Goal: Book appointment/travel/reservation

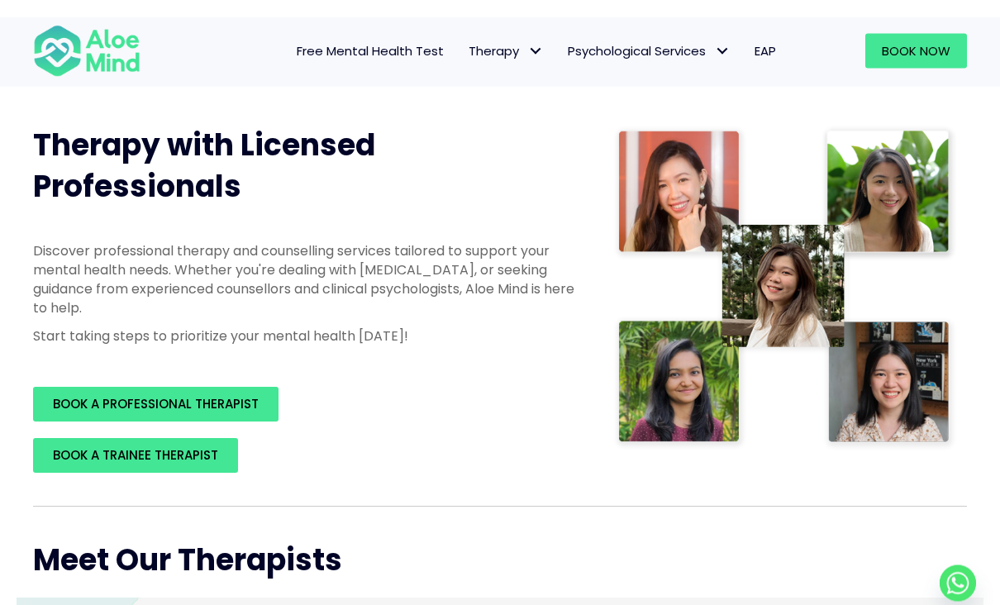
scroll to position [193, 0]
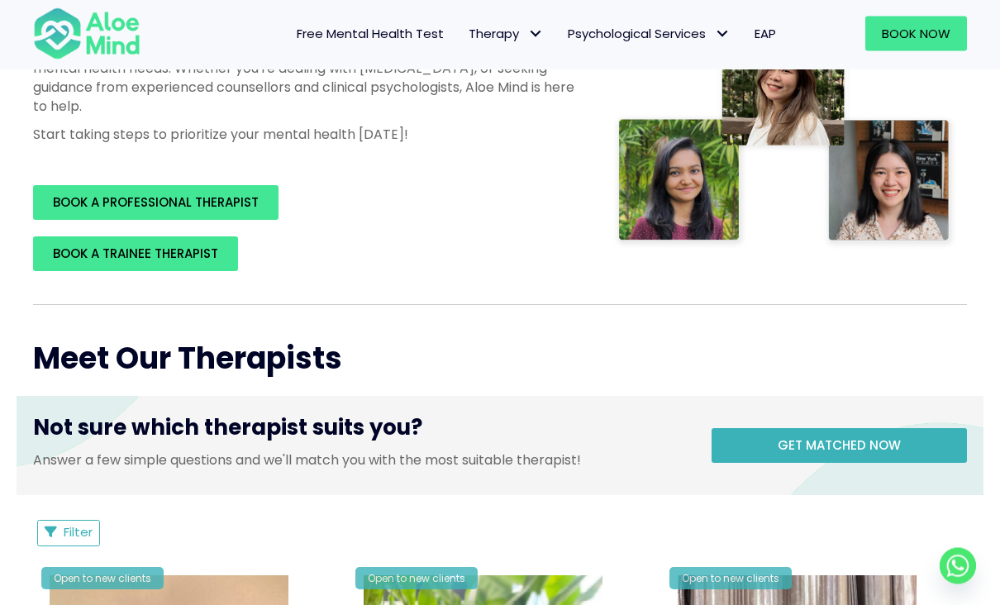
scroll to position [376, 0]
click at [914, 449] on link "Get matched now" at bounding box center [839, 445] width 255 height 35
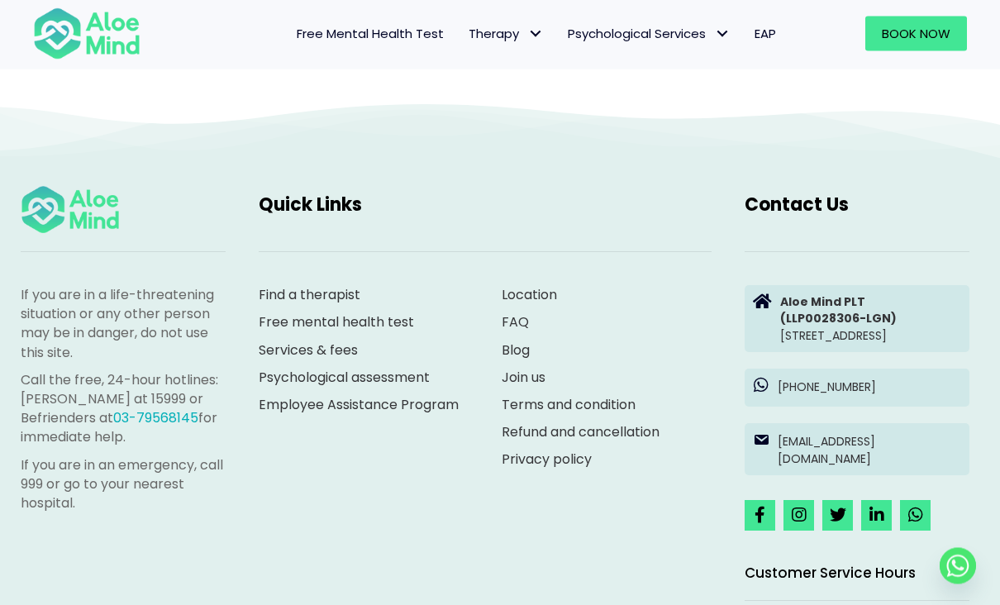
scroll to position [170, 0]
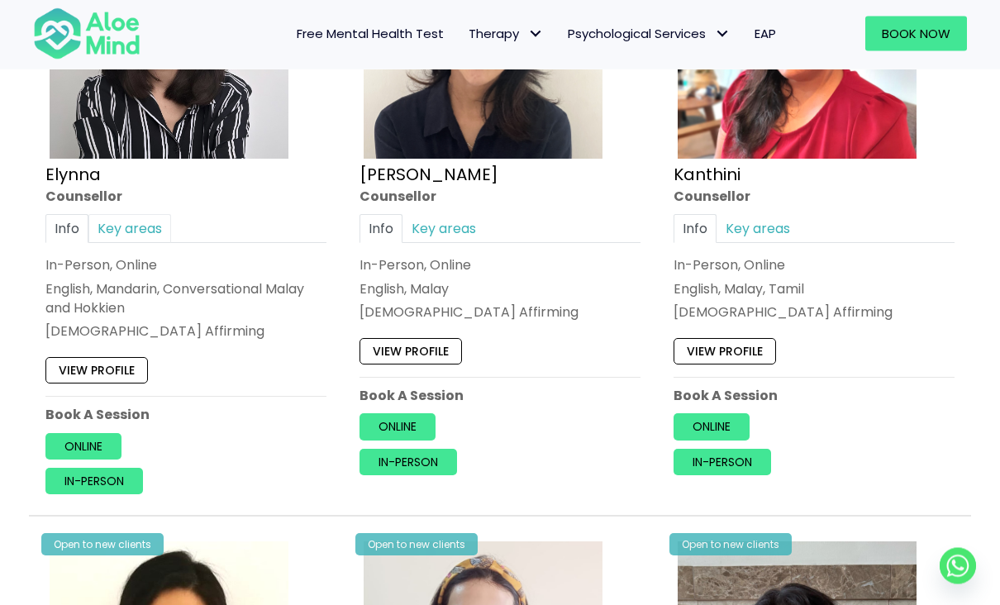
scroll to position [1061, 0]
click at [141, 229] on link "Key areas" at bounding box center [129, 228] width 83 height 29
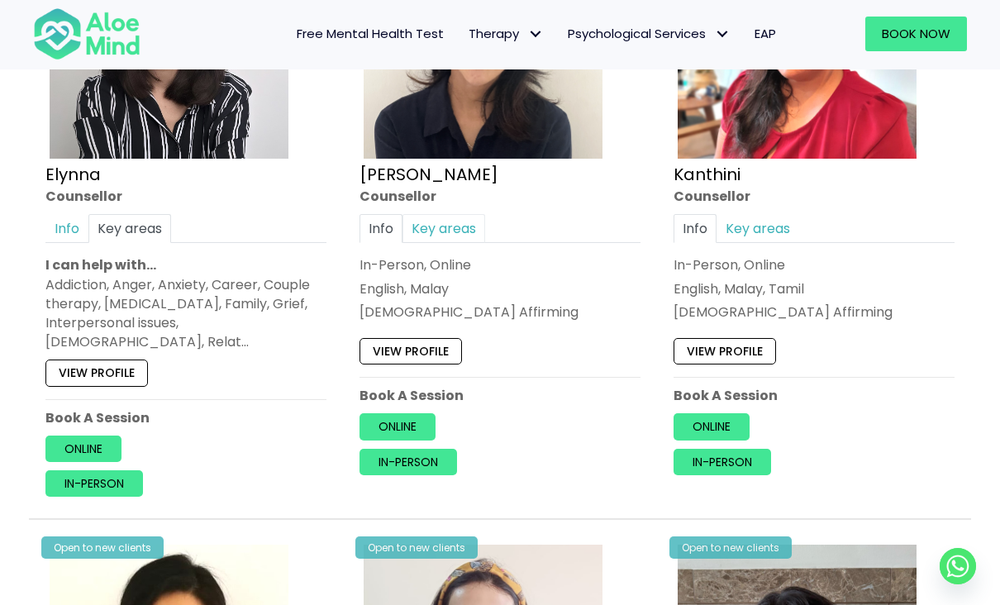
click at [442, 230] on link "Key areas" at bounding box center [444, 228] width 83 height 29
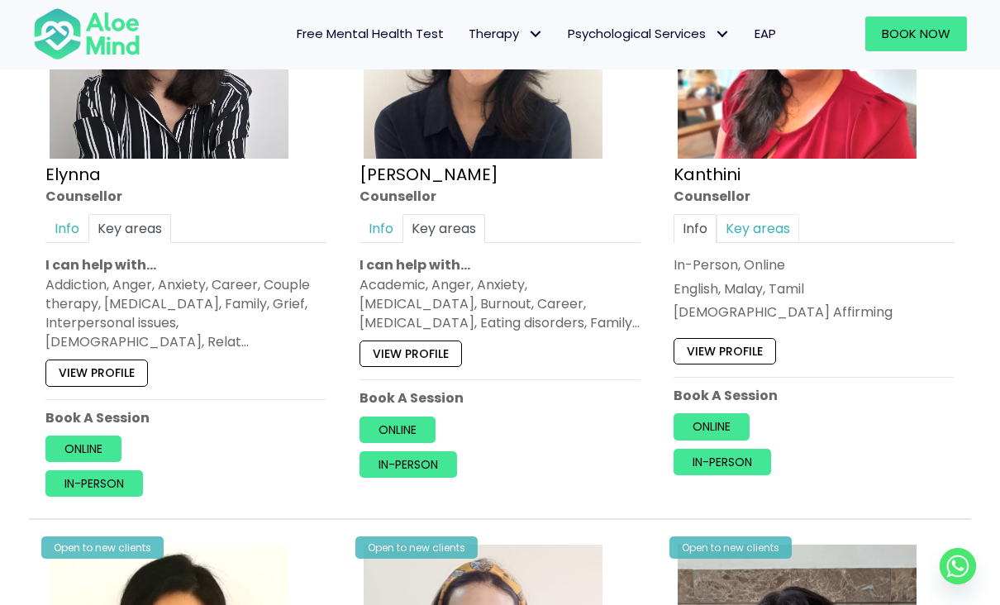
click at [768, 218] on link "Key areas" at bounding box center [758, 228] width 83 height 29
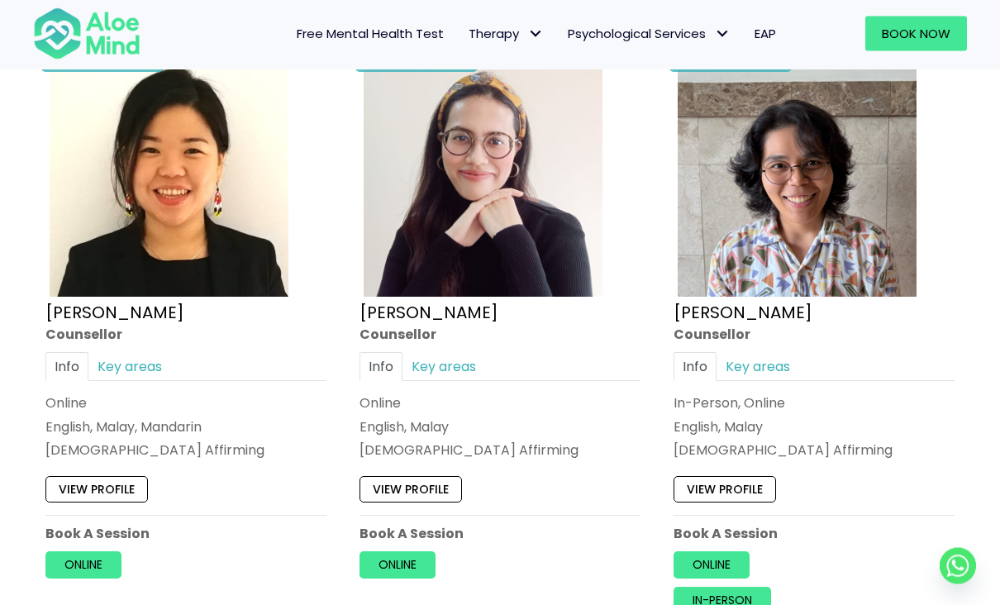
scroll to position [1552, 0]
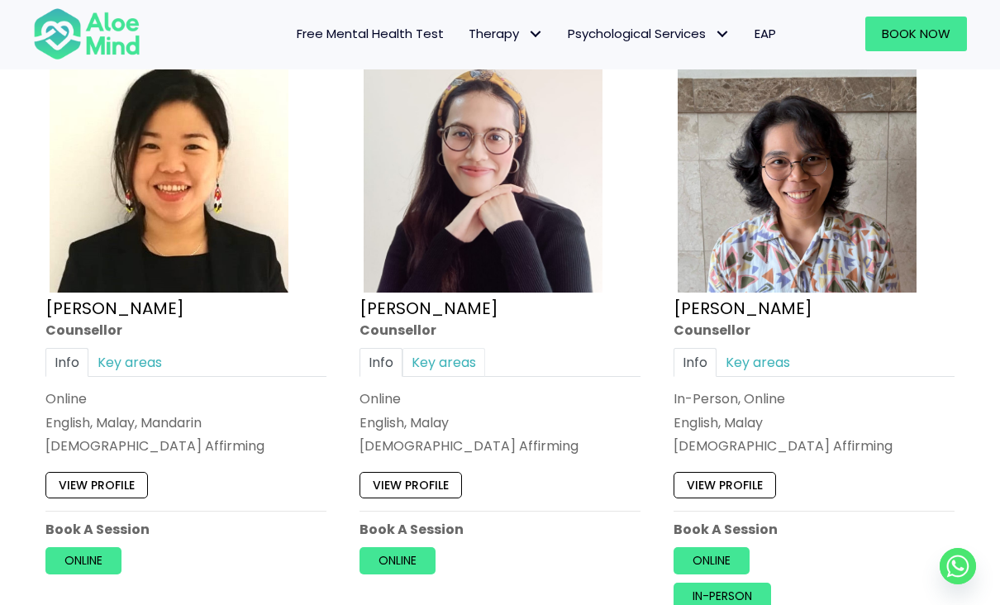
click at [462, 363] on link "Key areas" at bounding box center [444, 362] width 83 height 29
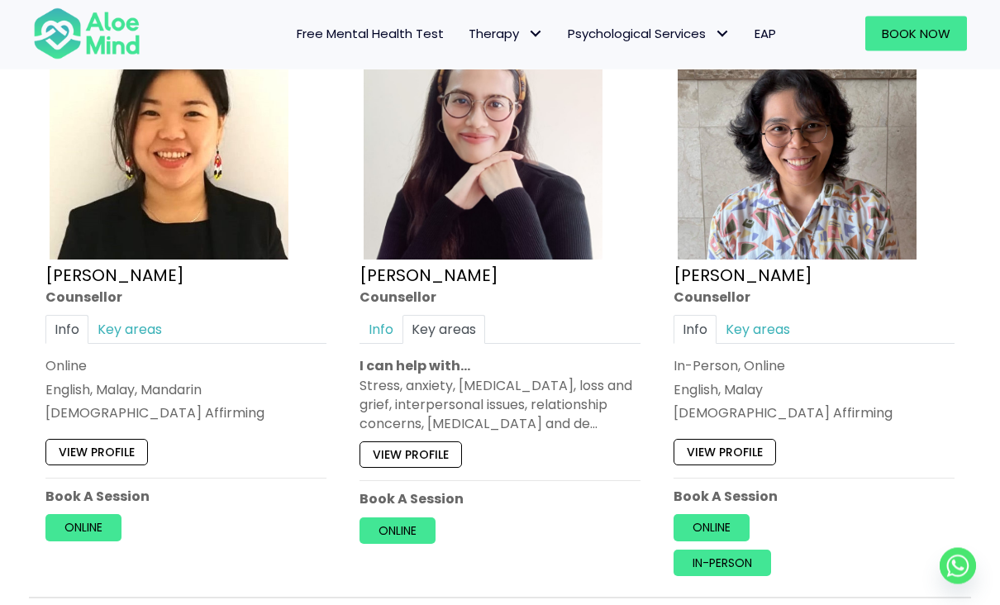
scroll to position [1582, 0]
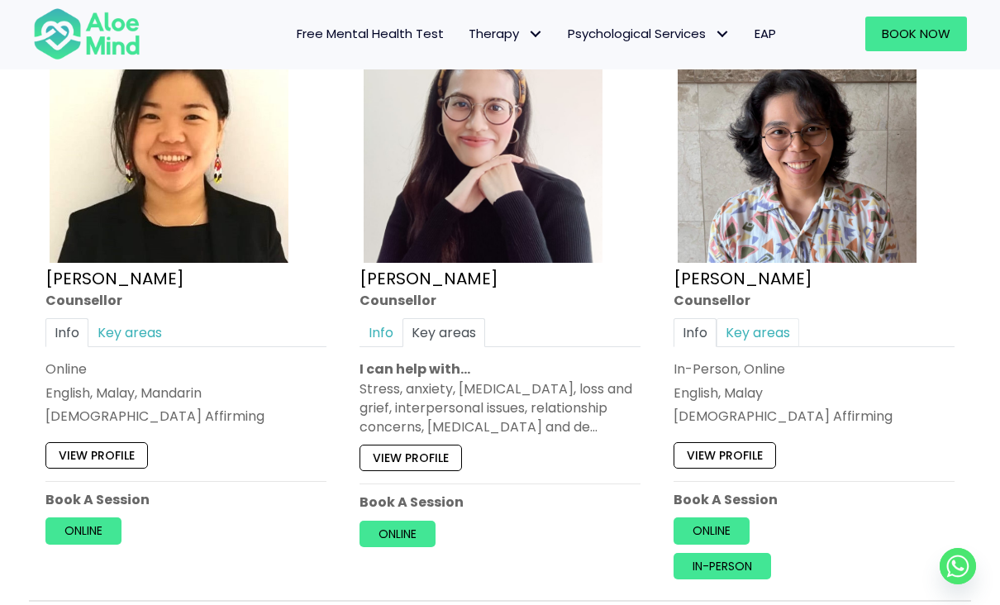
click at [784, 328] on link "Key areas" at bounding box center [758, 332] width 83 height 29
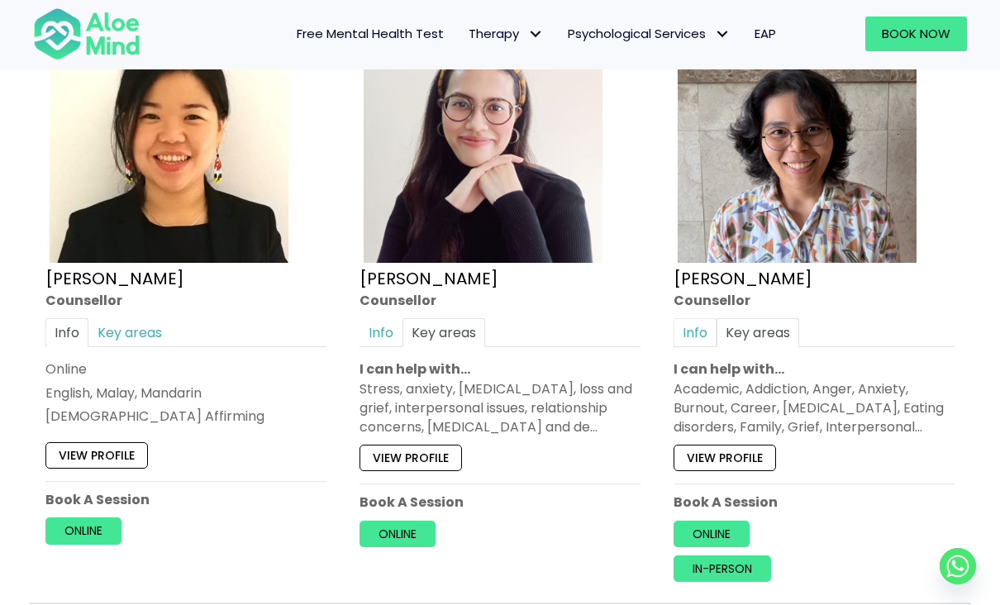
click at [685, 330] on link "Info" at bounding box center [695, 332] width 43 height 29
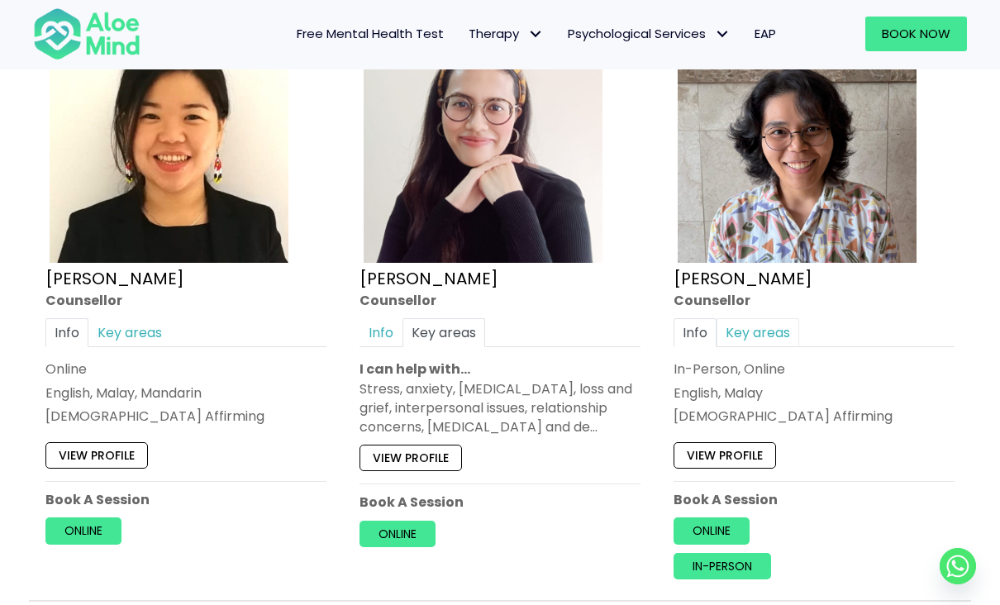
click at [756, 325] on link "Key areas" at bounding box center [758, 332] width 83 height 29
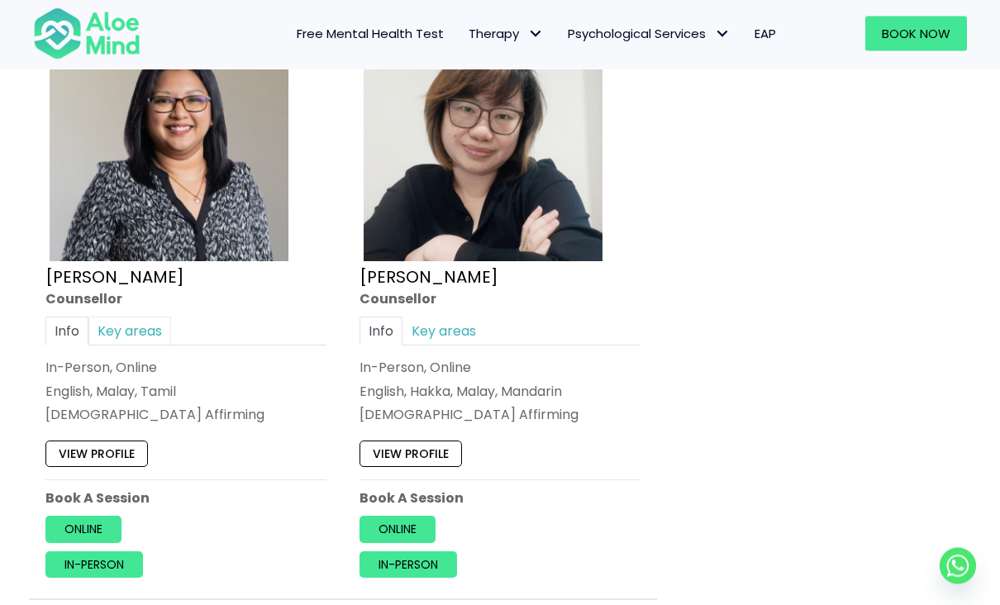
scroll to position [2189, 0]
click at [139, 329] on link "Key areas" at bounding box center [129, 331] width 83 height 29
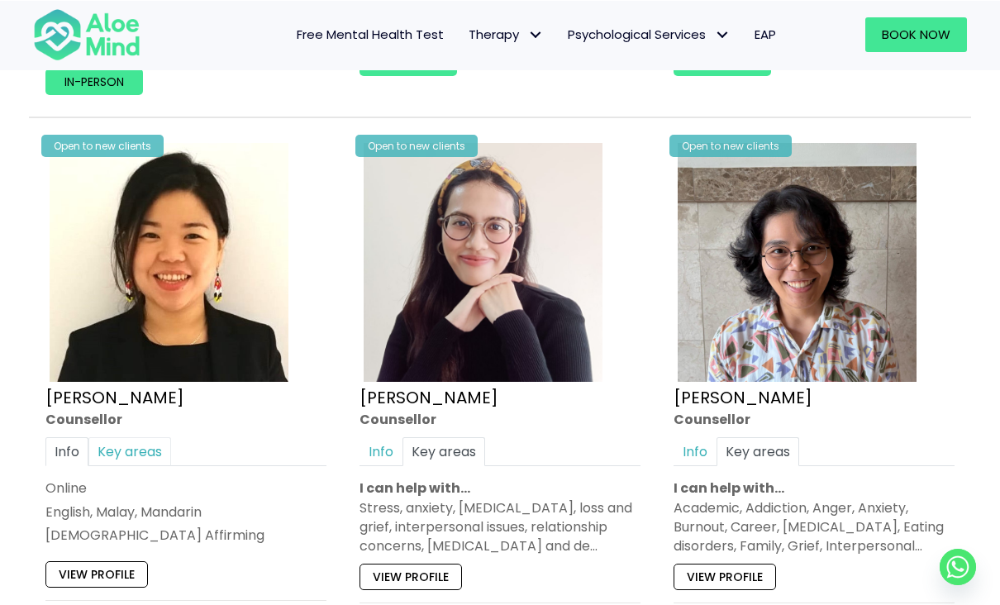
scroll to position [1463, 0]
click at [136, 438] on link "Key areas" at bounding box center [129, 451] width 83 height 29
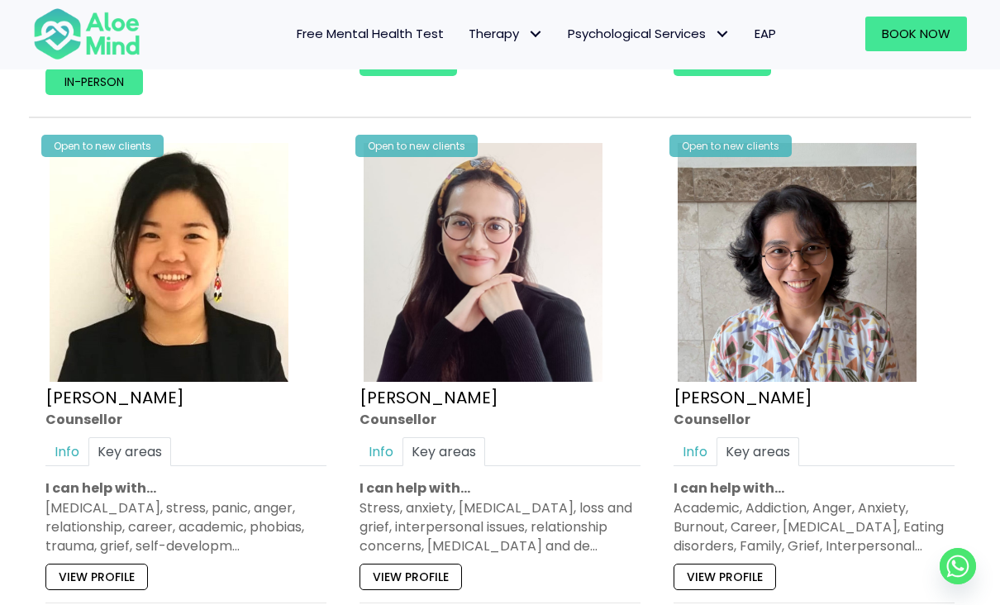
click at [397, 576] on link "View profile" at bounding box center [411, 577] width 103 height 26
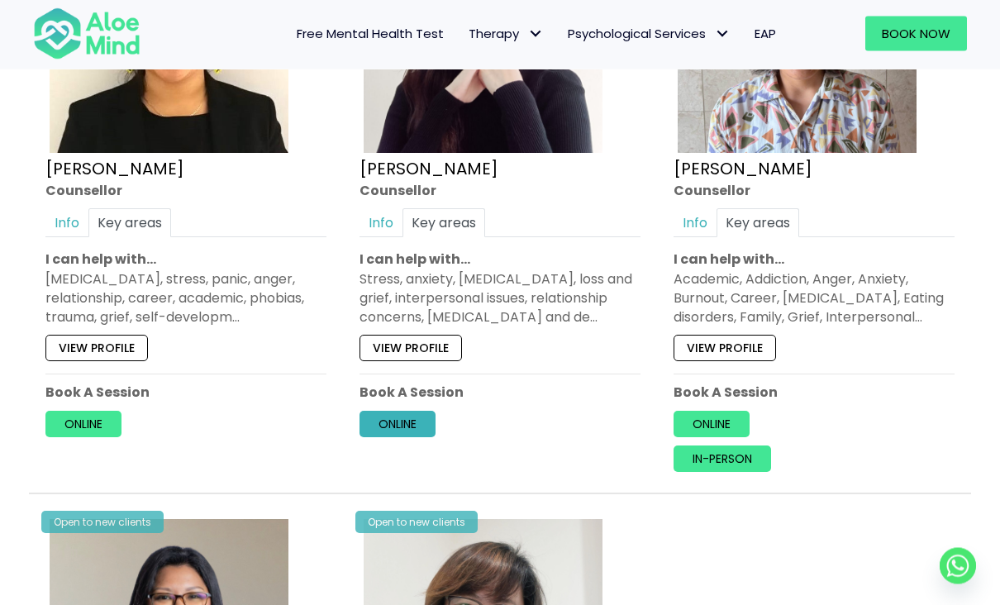
scroll to position [1692, 0]
click at [410, 421] on link "Online" at bounding box center [398, 423] width 76 height 26
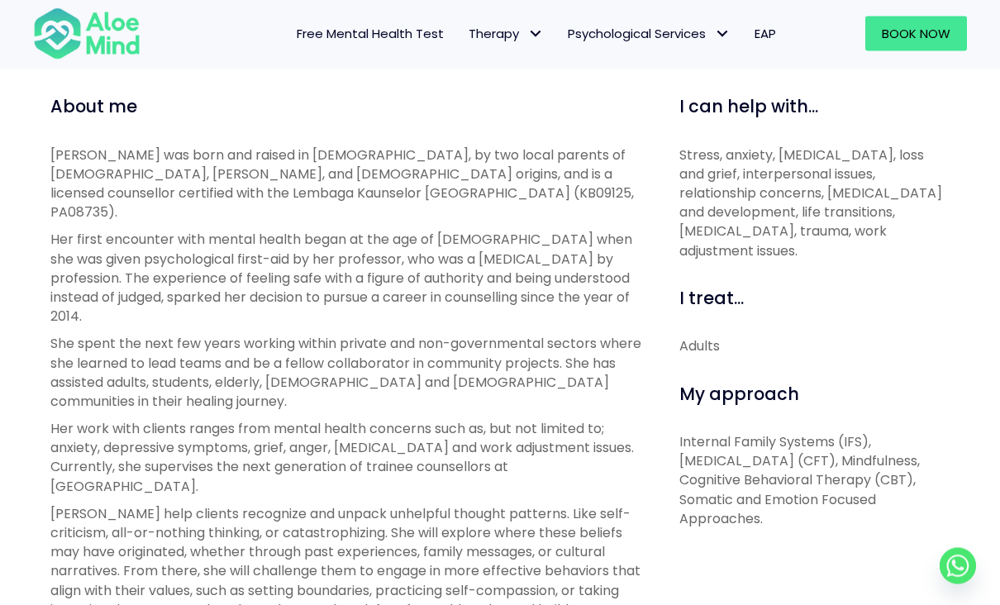
scroll to position [642, 0]
